Goal: Check status: Check status

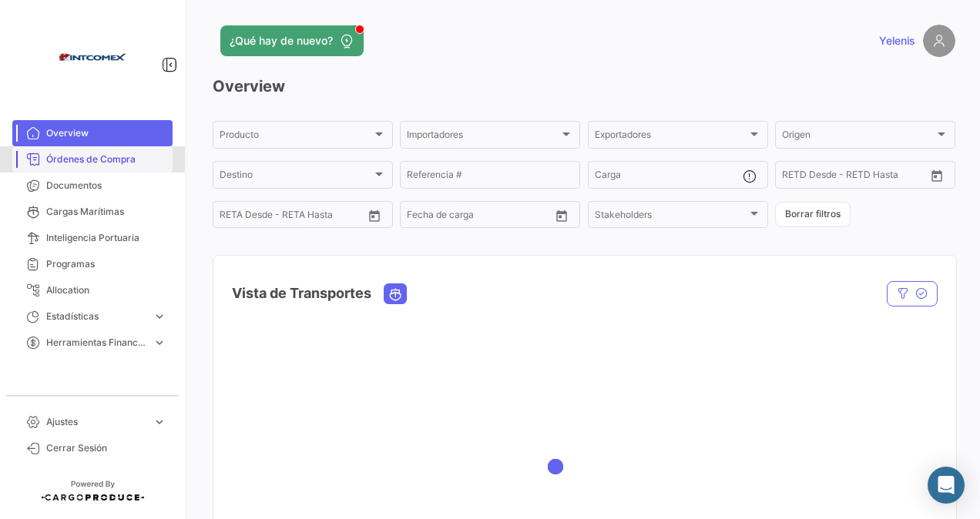
click at [110, 156] on span "Órdenes de Compra" at bounding box center [106, 160] width 120 height 14
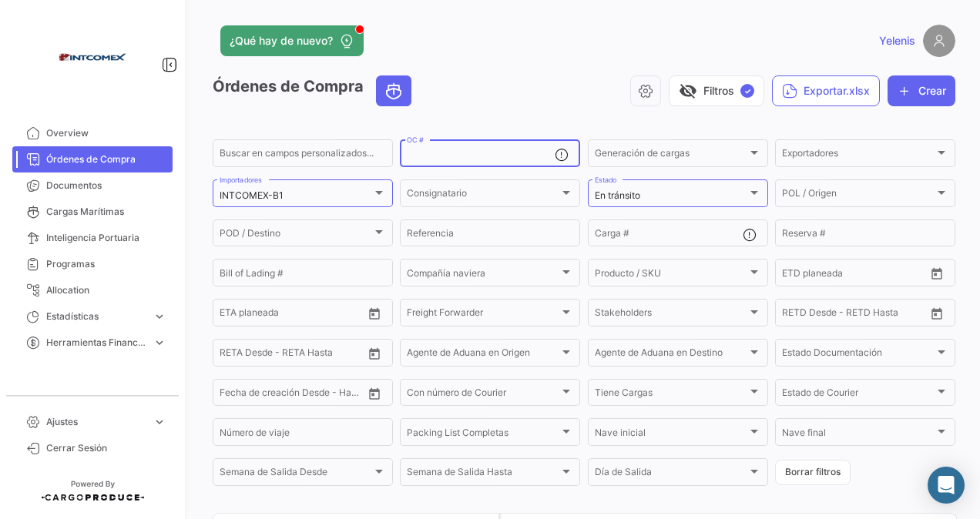
click at [440, 153] on input "OC #" at bounding box center [481, 155] width 148 height 11
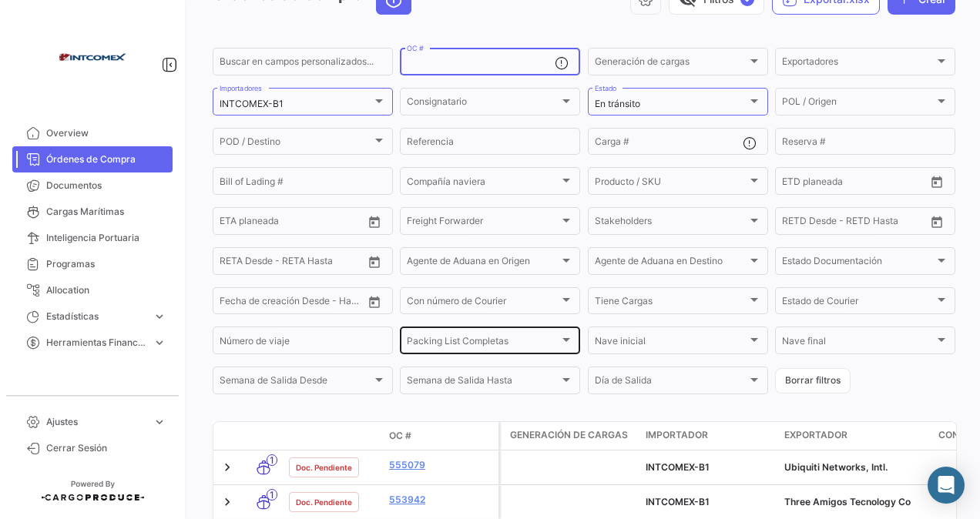
scroll to position [231, 0]
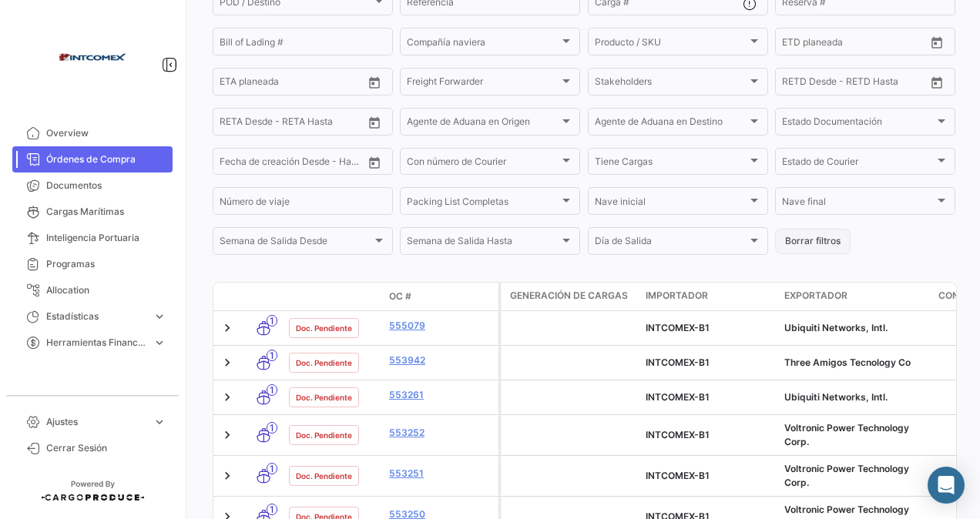
click at [796, 236] on button "Borrar filtros" at bounding box center [812, 241] width 75 height 25
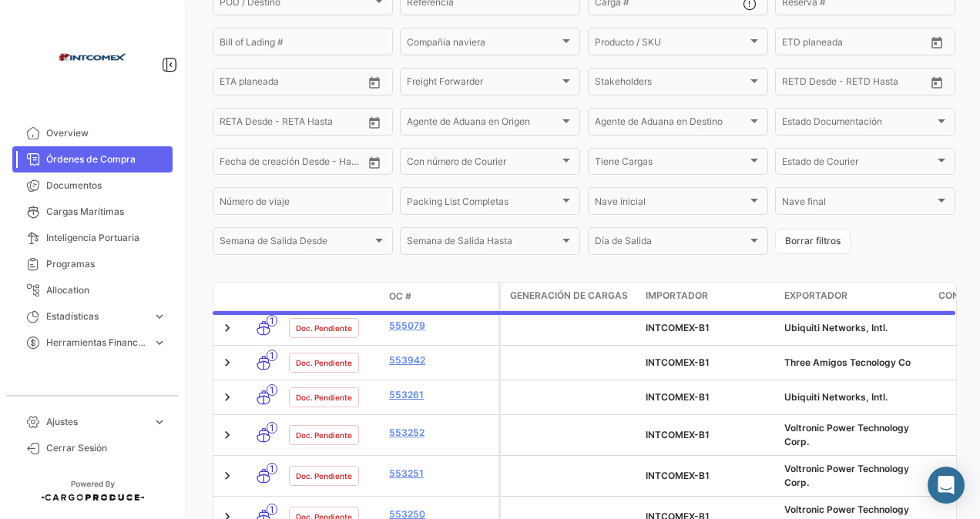
scroll to position [0, 0]
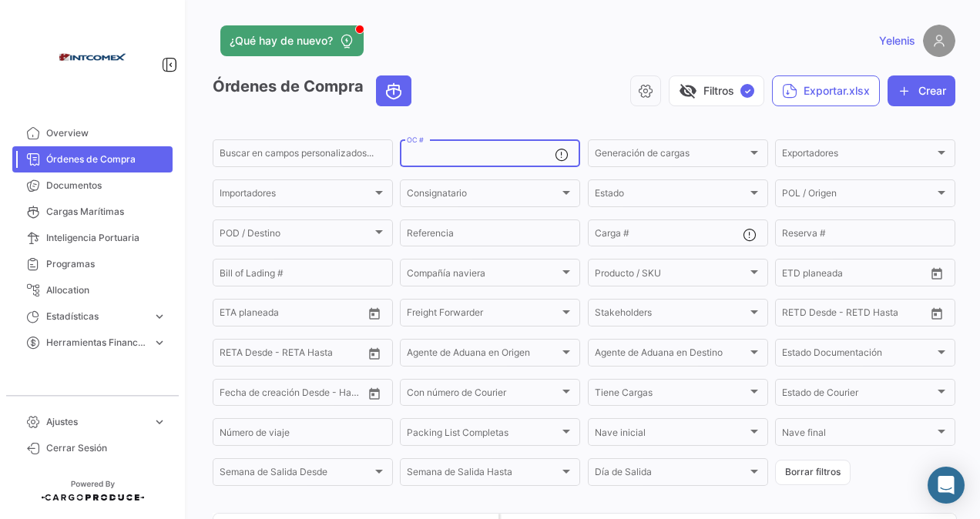
click at [421, 159] on input "OC #" at bounding box center [481, 155] width 148 height 11
paste input "1517"
click at [448, 153] on input "1517" at bounding box center [481, 155] width 148 height 11
click at [441, 154] on input "1516" at bounding box center [481, 155] width 148 height 11
type input "1500"
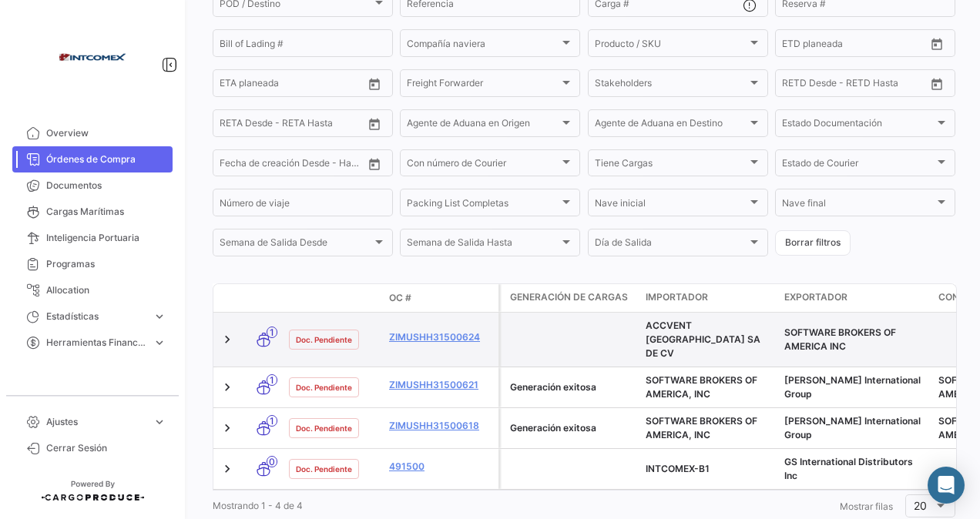
scroll to position [270, 0]
